Goal: Task Accomplishment & Management: Manage account settings

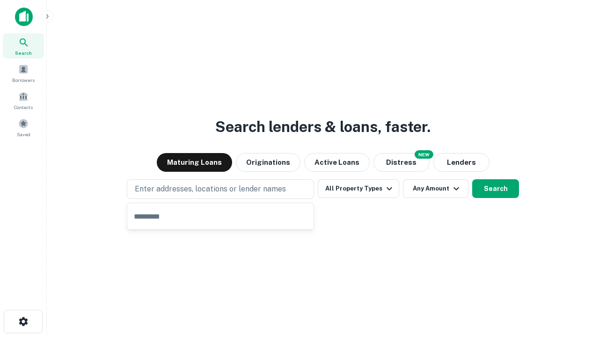
type input "**********"
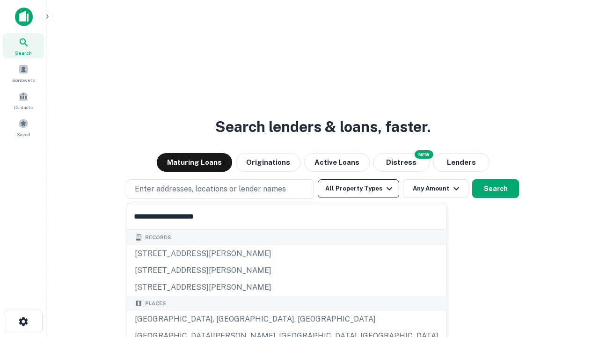
click at [224, 319] on div "[GEOGRAPHIC_DATA], [GEOGRAPHIC_DATA], [GEOGRAPHIC_DATA]" at bounding box center [286, 319] width 319 height 17
click at [359, 189] on button "All Property Types" at bounding box center [358, 188] width 81 height 19
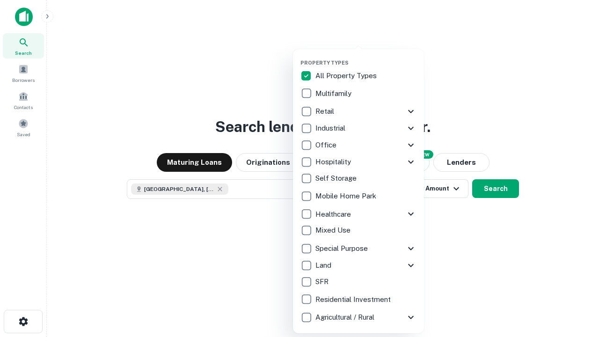
click at [366, 57] on button "button" at bounding box center [366, 57] width 131 height 0
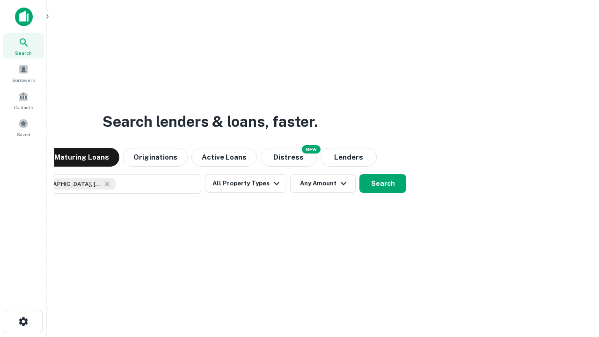
scroll to position [15, 0]
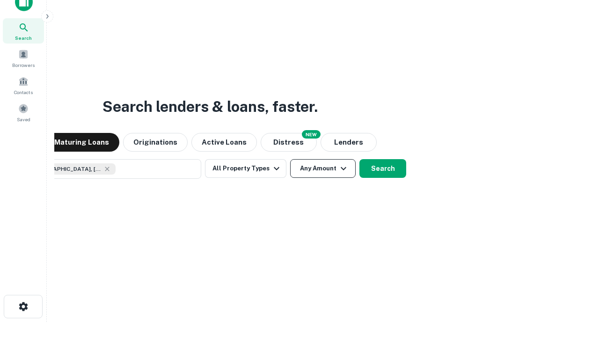
click at [290, 159] on button "Any Amount" at bounding box center [323, 168] width 66 height 19
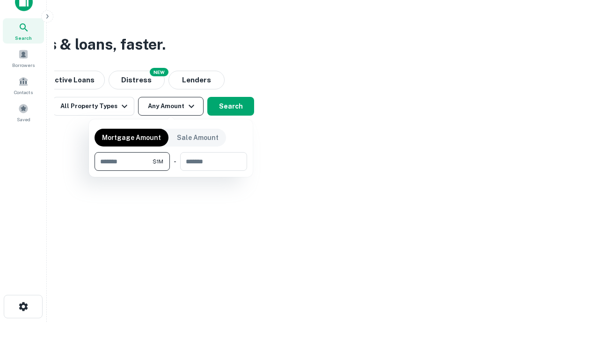
type input "*******"
click at [171, 171] on button "button" at bounding box center [171, 171] width 153 height 0
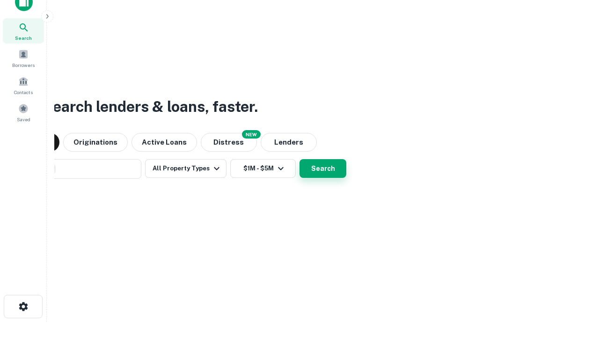
click at [300, 159] on button "Search" at bounding box center [323, 168] width 47 height 19
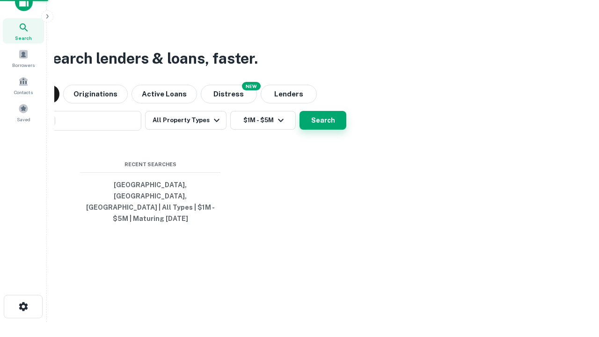
scroll to position [30, 265]
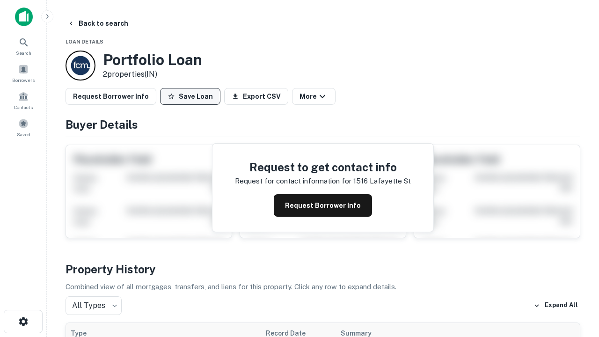
click at [190, 96] on button "Save Loan" at bounding box center [190, 96] width 60 height 17
click at [192, 96] on button "Loan Saved" at bounding box center [192, 96] width 65 height 17
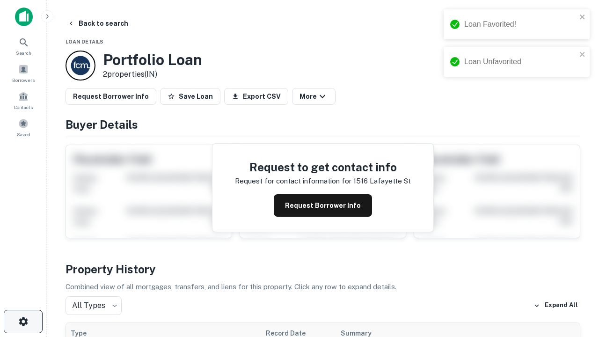
click at [23, 322] on icon "button" at bounding box center [23, 321] width 11 height 11
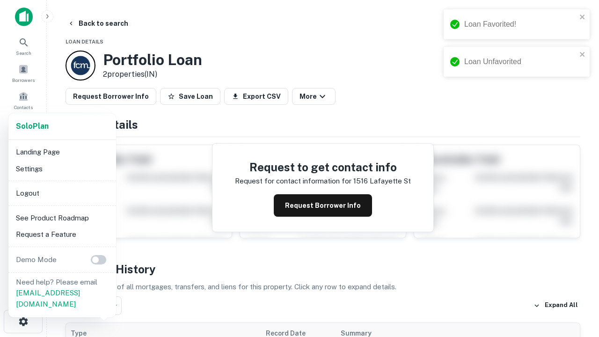
click at [62, 193] on li "Logout" at bounding box center [62, 193] width 100 height 17
